Goal: Use online tool/utility: Use online tool/utility

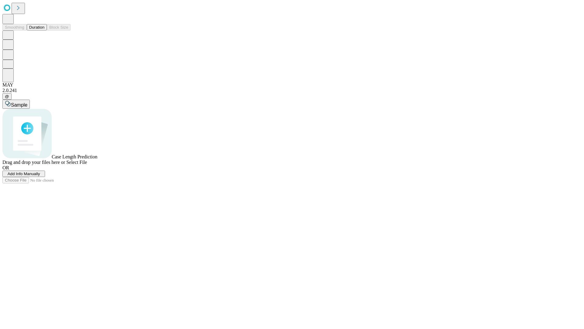
click at [44, 30] on button "Duration" at bounding box center [37, 27] width 20 height 6
click at [27, 102] on span "Sample" at bounding box center [19, 104] width 16 height 5
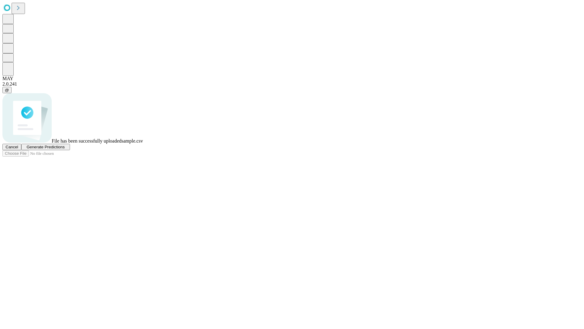
click at [65, 149] on span "Generate Predictions" at bounding box center [45, 147] width 38 height 5
